Goal: Share content

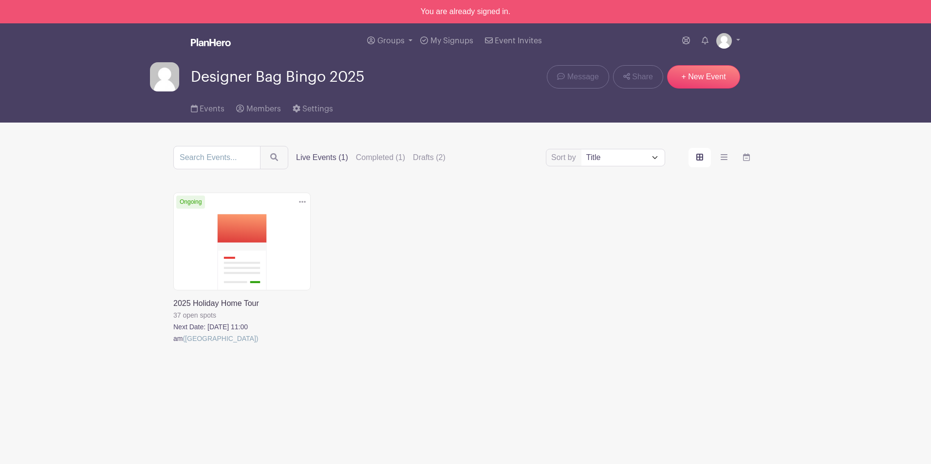
click at [173, 345] on link at bounding box center [173, 345] width 0 height 0
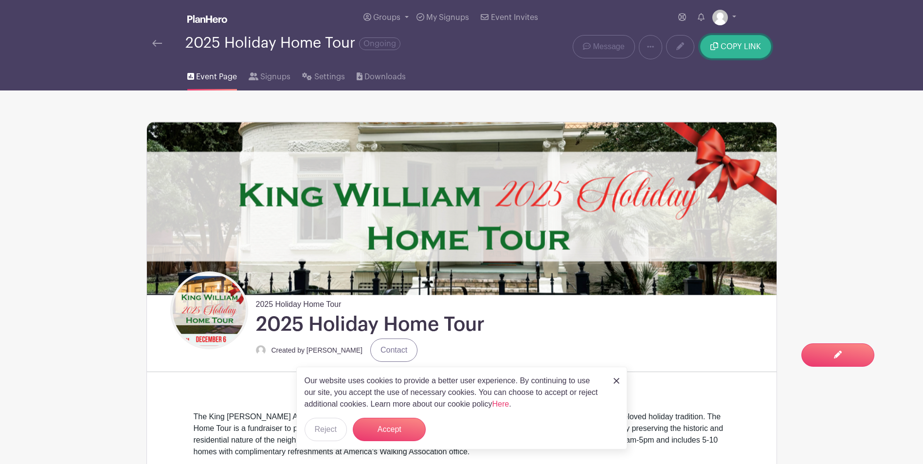
click at [744, 45] on span "COPY LINK" at bounding box center [741, 47] width 40 height 8
